Goal: Task Accomplishment & Management: Complete application form

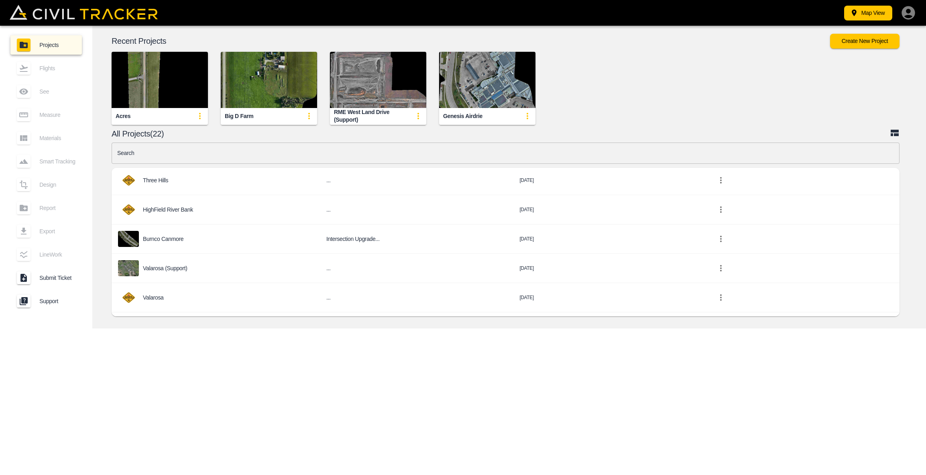
scroll to position [387, 0]
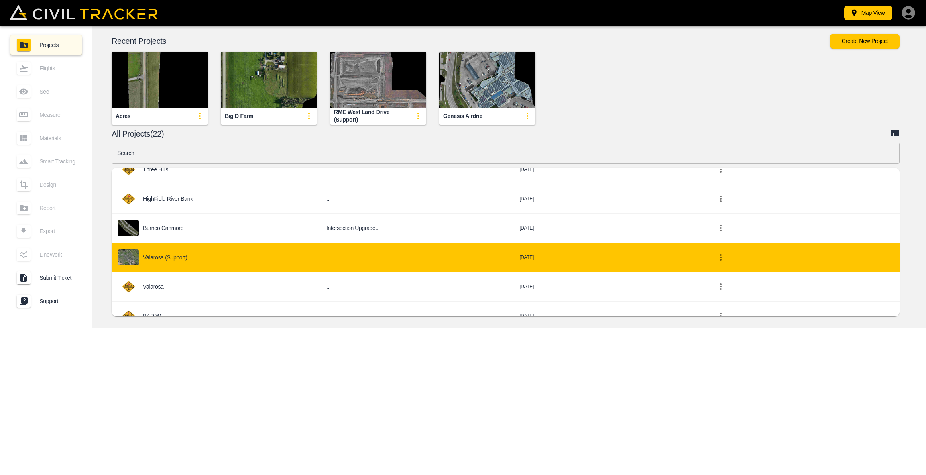
click at [181, 257] on p "Valarosa (Support)" at bounding box center [165, 257] width 45 height 6
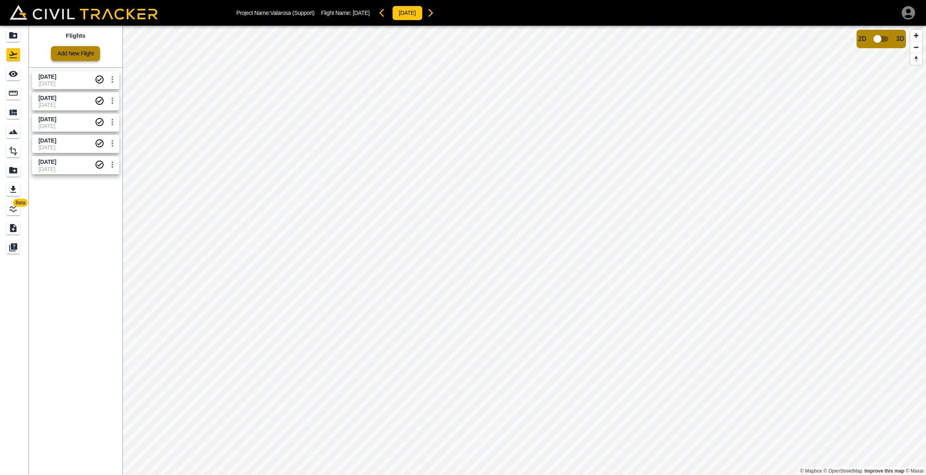
click at [94, 51] on link "Add New Flight" at bounding box center [75, 53] width 49 height 15
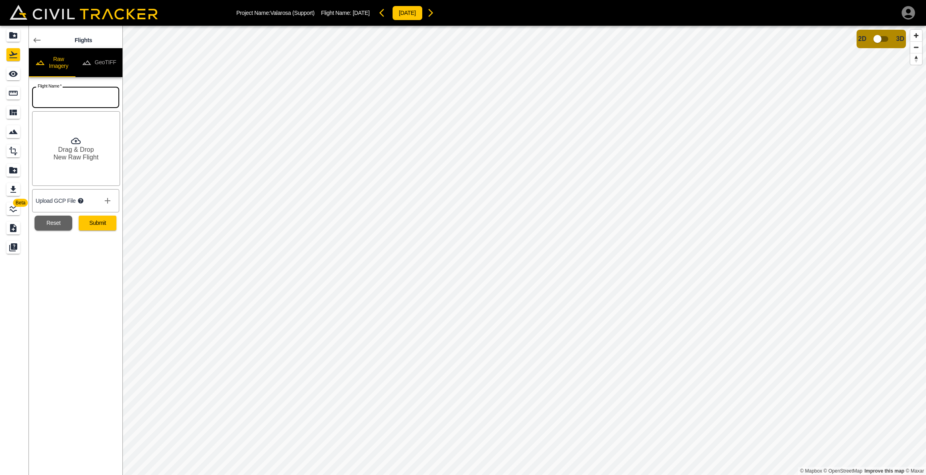
click at [74, 104] on input "text" at bounding box center [75, 97] width 87 height 21
type input "Sept 23 2025"
click at [98, 222] on button "Submit" at bounding box center [98, 223] width 38 height 15
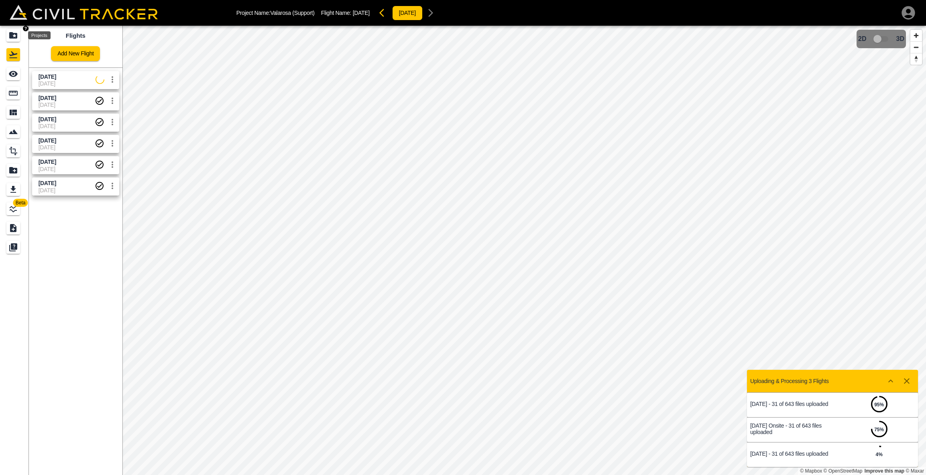
click at [14, 38] on icon "Projects" at bounding box center [13, 35] width 8 height 6
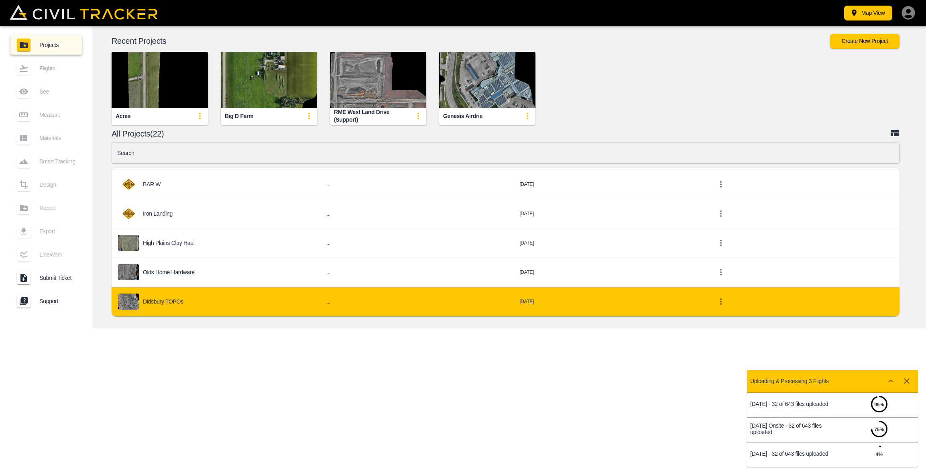
click at [192, 305] on div "Didsbury TOPOs" at bounding box center [216, 302] width 196 height 16
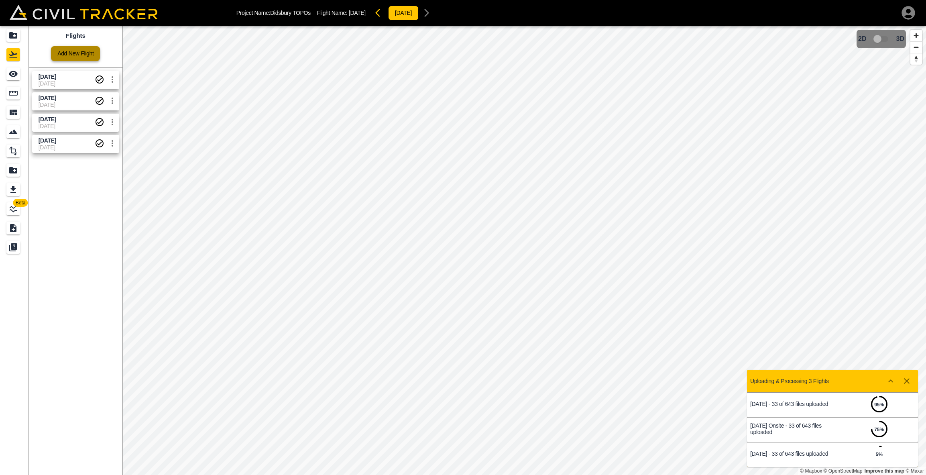
click at [59, 53] on link "Add New Flight" at bounding box center [75, 53] width 49 height 15
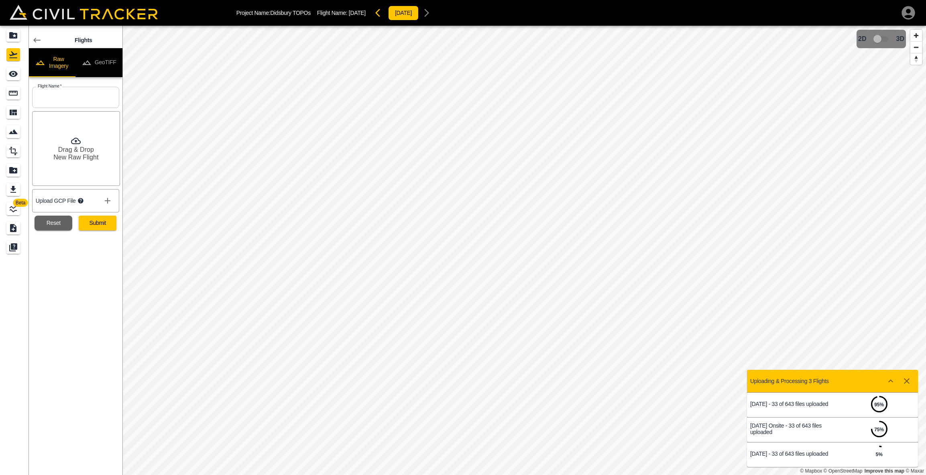
click at [67, 95] on input "text" at bounding box center [75, 97] width 87 height 21
type input "Sept 23 2025"
click at [97, 221] on button "Submit" at bounding box center [98, 223] width 38 height 15
